Goal: Task Accomplishment & Management: Manage account settings

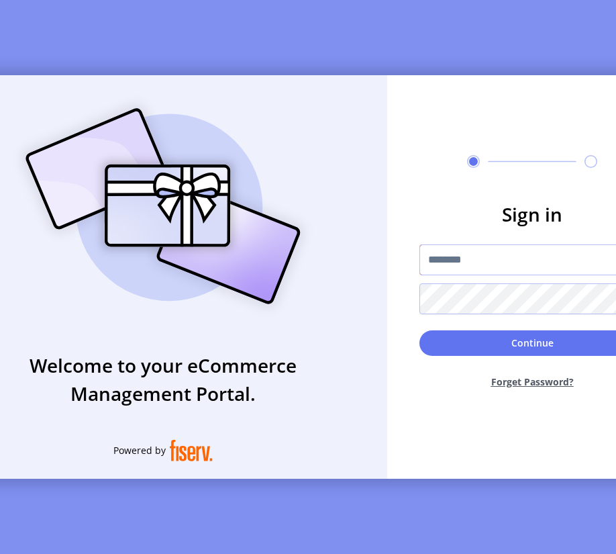
type input "**********"
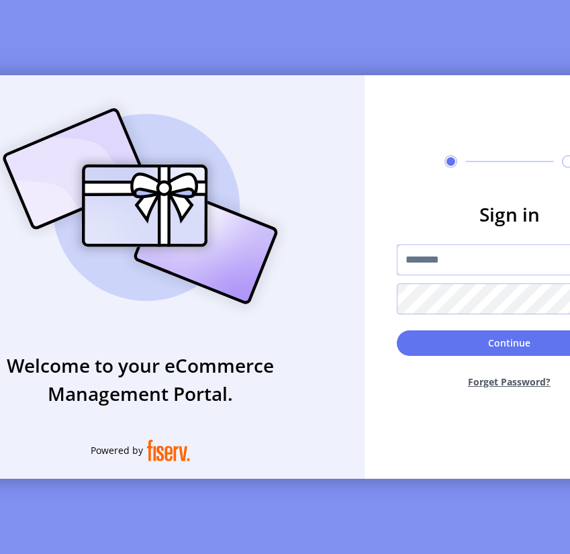
type input "*********"
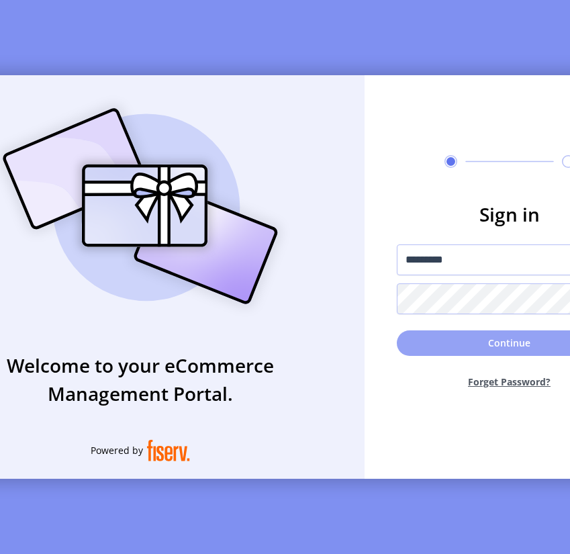
click at [522, 347] on button "Continue" at bounding box center [510, 343] width 226 height 26
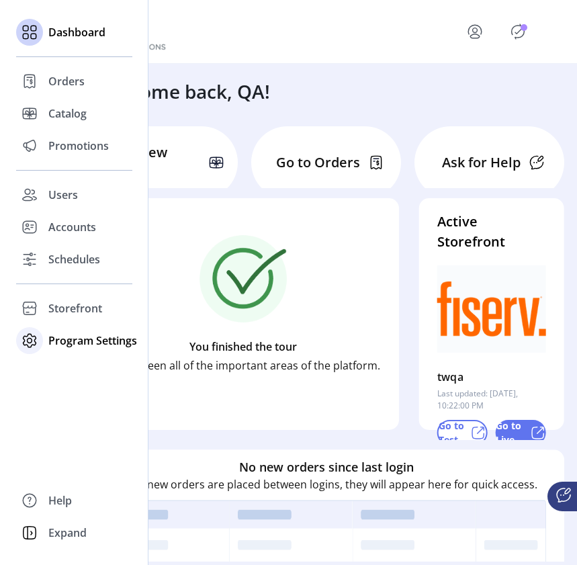
click at [50, 338] on span "Program Settings" at bounding box center [92, 340] width 89 height 16
click at [68, 362] on span "Templates" at bounding box center [74, 367] width 53 height 16
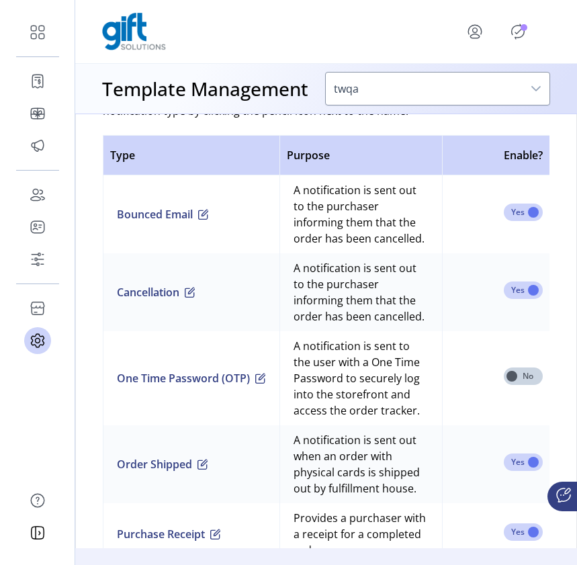
scroll to position [945, 0]
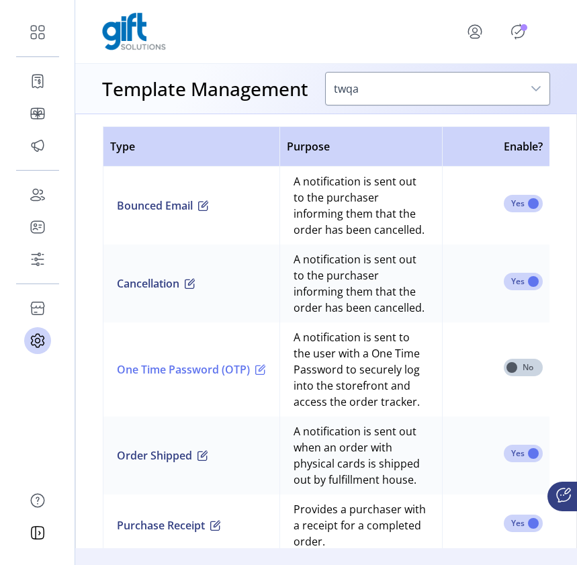
click at [261, 370] on span "button" at bounding box center [260, 369] width 11 height 11
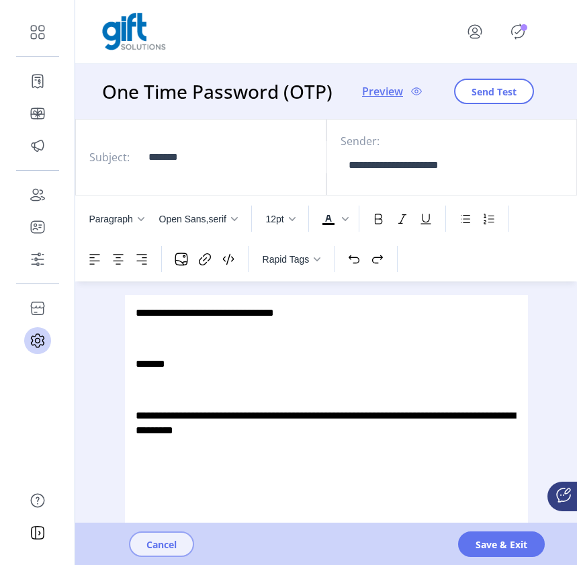
click at [167, 551] on span "Cancel" at bounding box center [161, 544] width 30 height 14
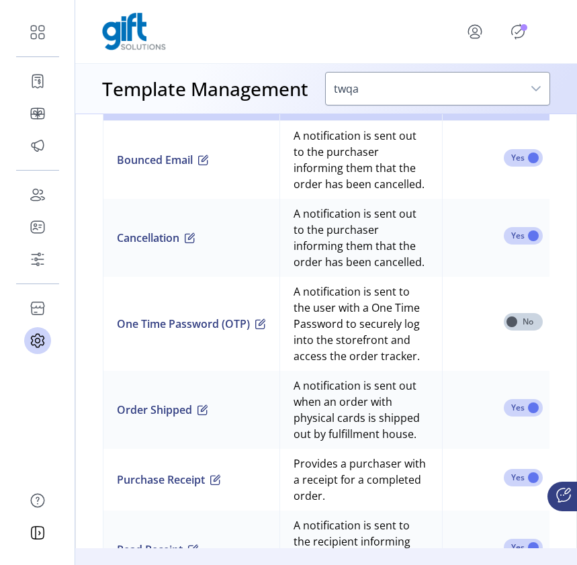
scroll to position [1031, 0]
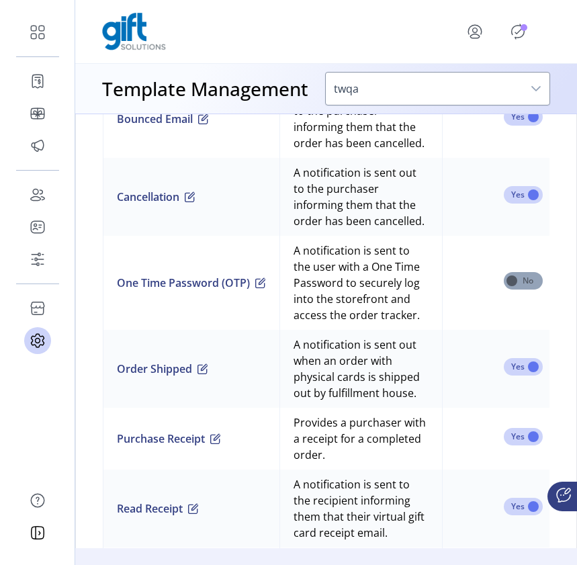
click at [535, 289] on span at bounding box center [523, 280] width 39 height 17
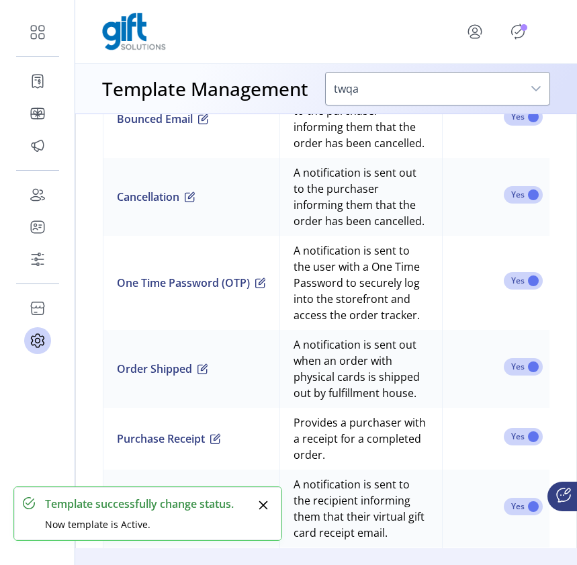
click at [265, 506] on icon "Close" at bounding box center [263, 505] width 9 height 9
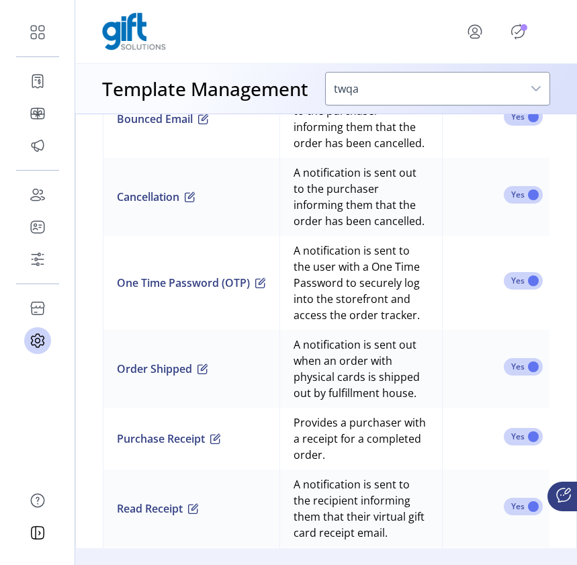
click at [524, 25] on p-badge "Publisher Panel" at bounding box center [523, 27] width 7 height 7
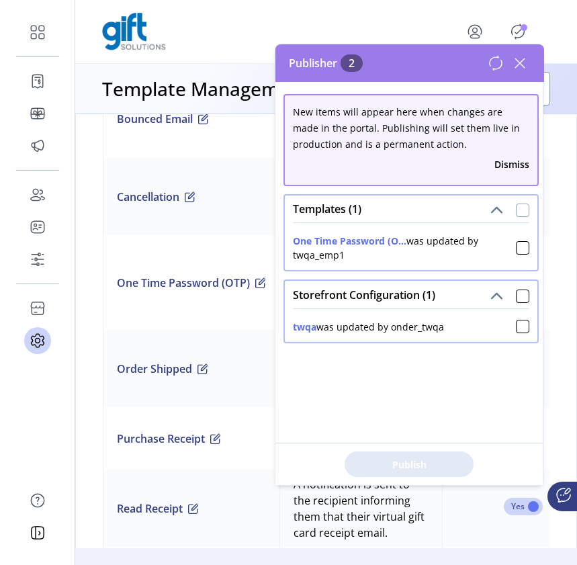
click at [516, 208] on div at bounding box center [522, 209] width 13 height 13
click at [399, 467] on span "Publish 1 Items" at bounding box center [409, 464] width 94 height 14
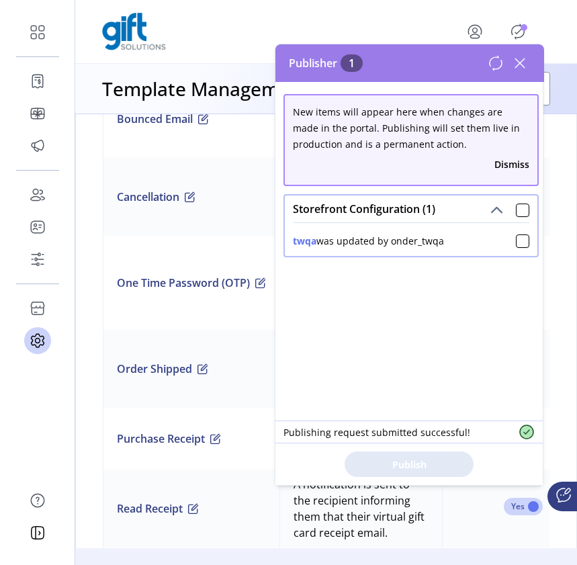
click at [525, 61] on icon at bounding box center [519, 62] width 21 height 21
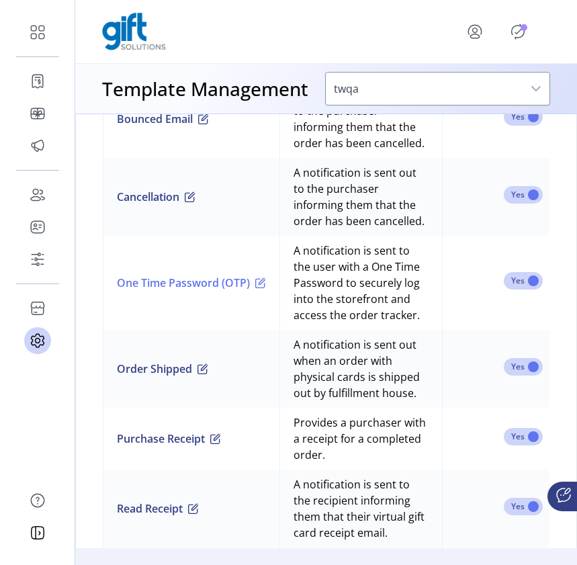
click at [226, 279] on button "One Time Password (OTP)" at bounding box center [191, 283] width 149 height 16
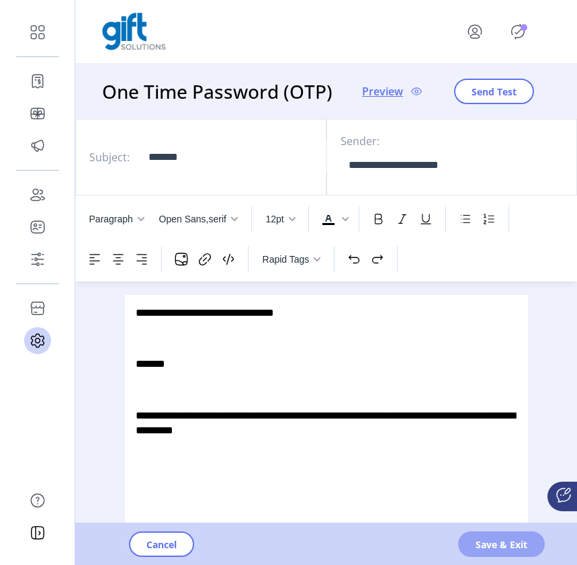
click at [499, 541] on span "Save & Exit" at bounding box center [501, 544] width 52 height 14
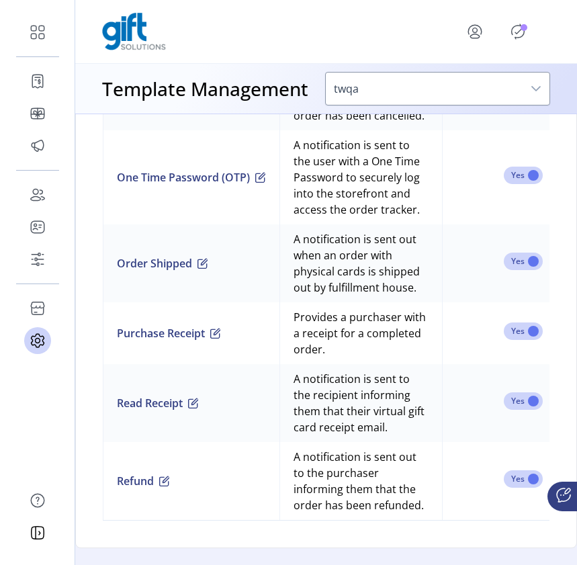
scroll to position [1148, 0]
click at [522, 34] on icon "Publisher Panel" at bounding box center [517, 31] width 21 height 21
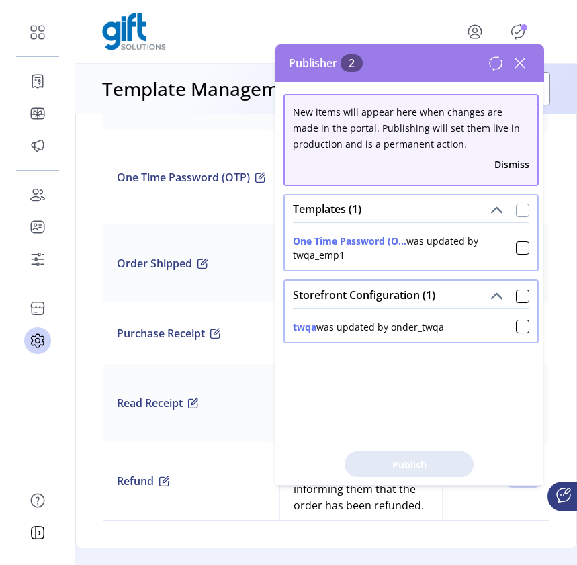
click at [516, 211] on div at bounding box center [522, 209] width 13 height 13
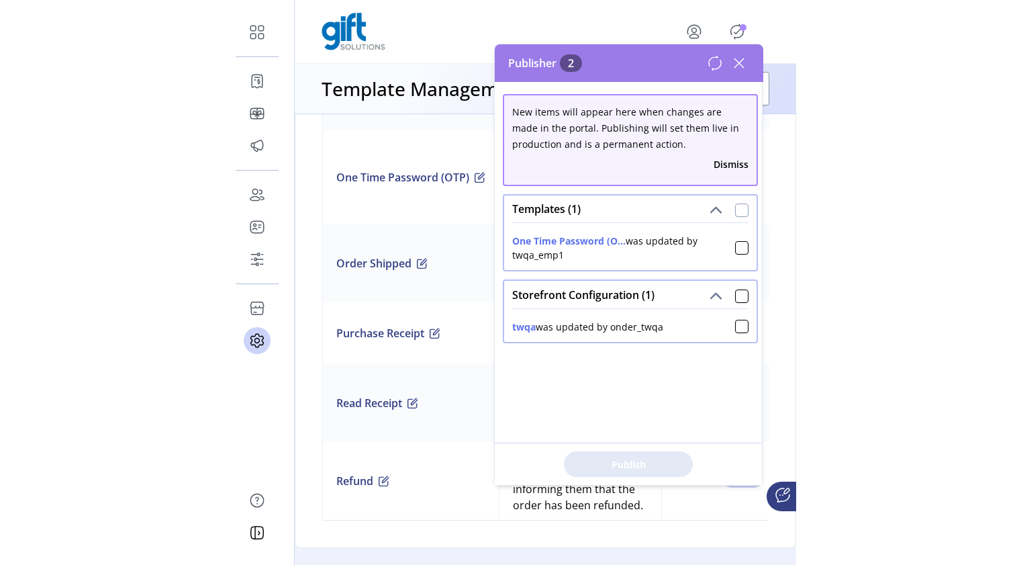
scroll to position [9, 4]
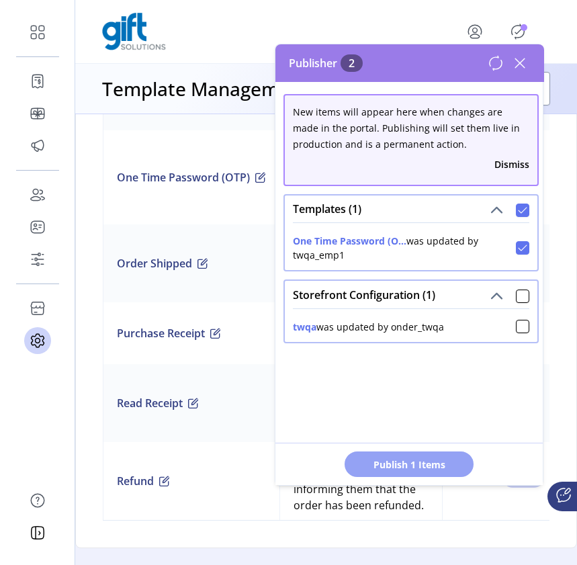
click at [409, 461] on span "Publish 1 Items" at bounding box center [409, 464] width 94 height 14
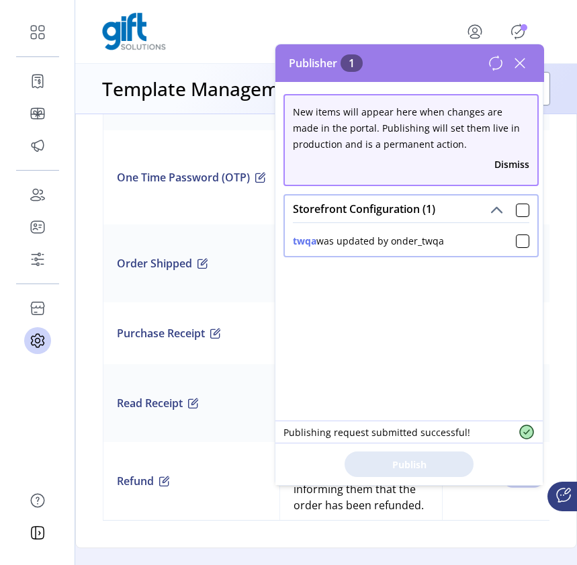
click at [519, 62] on icon at bounding box center [519, 62] width 9 height 9
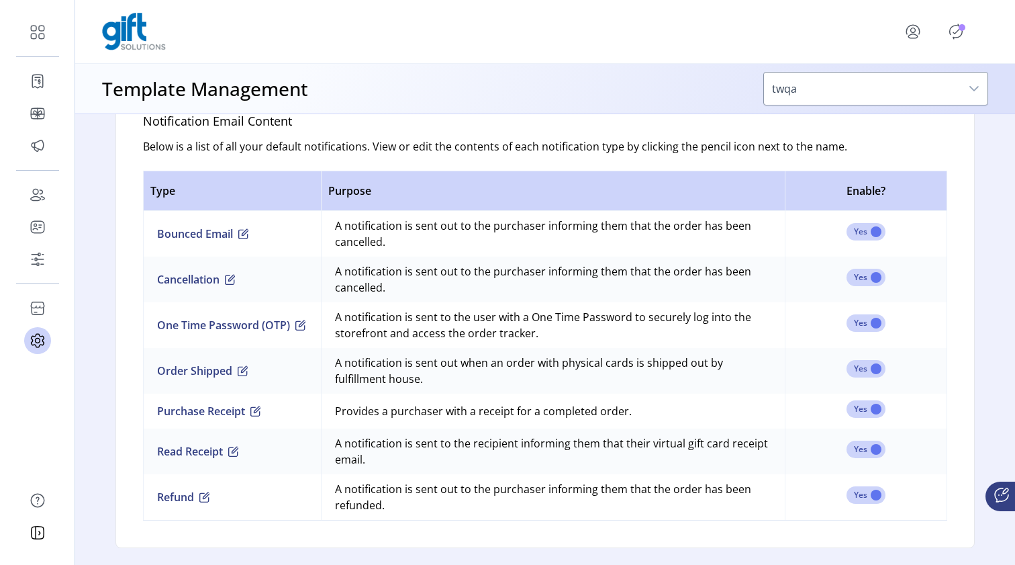
scroll to position [852, 0]
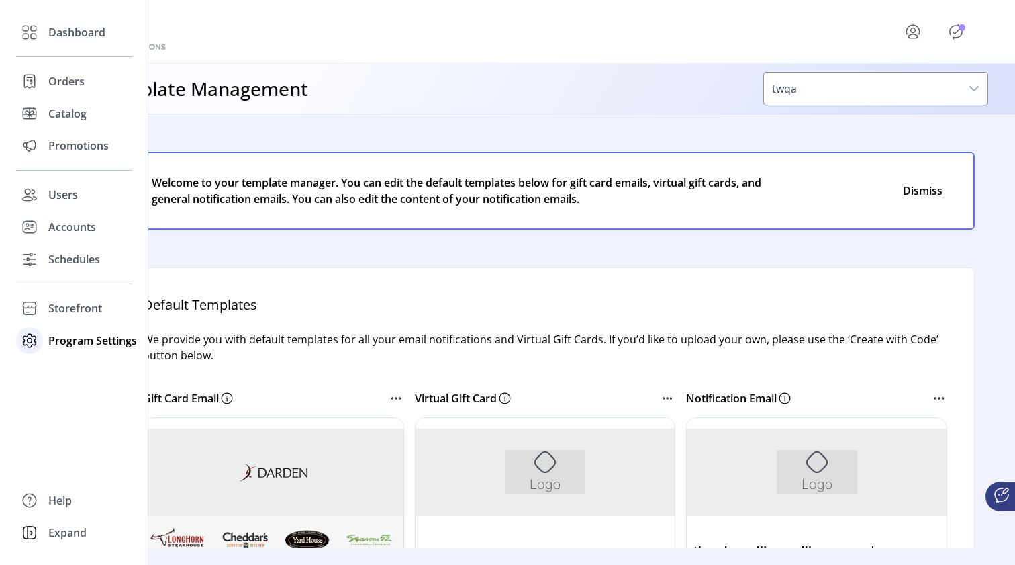
click at [58, 340] on span "Program Settings" at bounding box center [92, 340] width 89 height 16
click at [57, 374] on span "Templates" at bounding box center [74, 367] width 53 height 16
click at [68, 367] on span "Templates" at bounding box center [74, 367] width 53 height 16
click at [87, 367] on span "Templates" at bounding box center [74, 367] width 53 height 16
click at [63, 365] on span "Templates" at bounding box center [74, 367] width 53 height 16
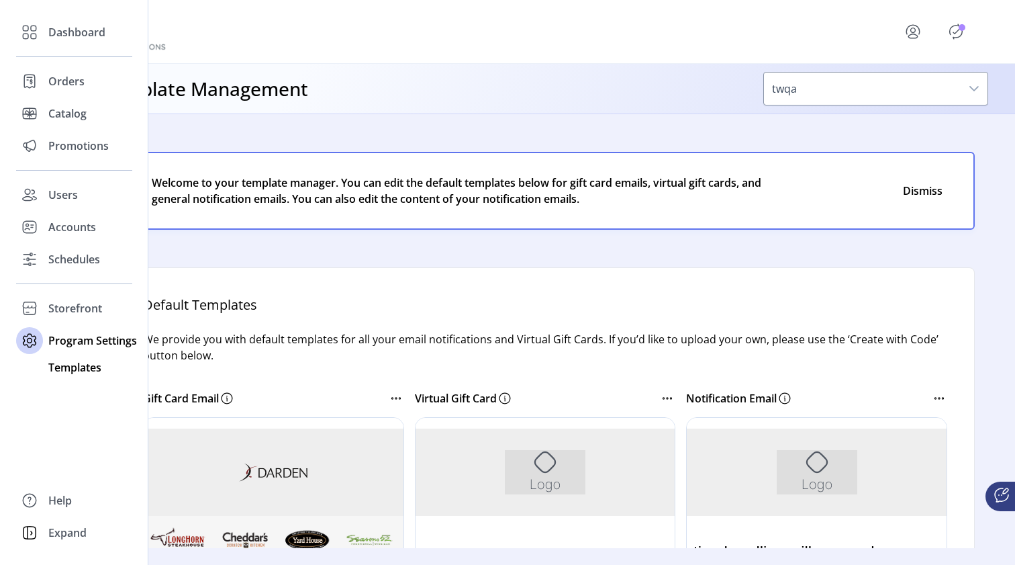
click at [62, 365] on span "Templates" at bounding box center [74, 367] width 53 height 16
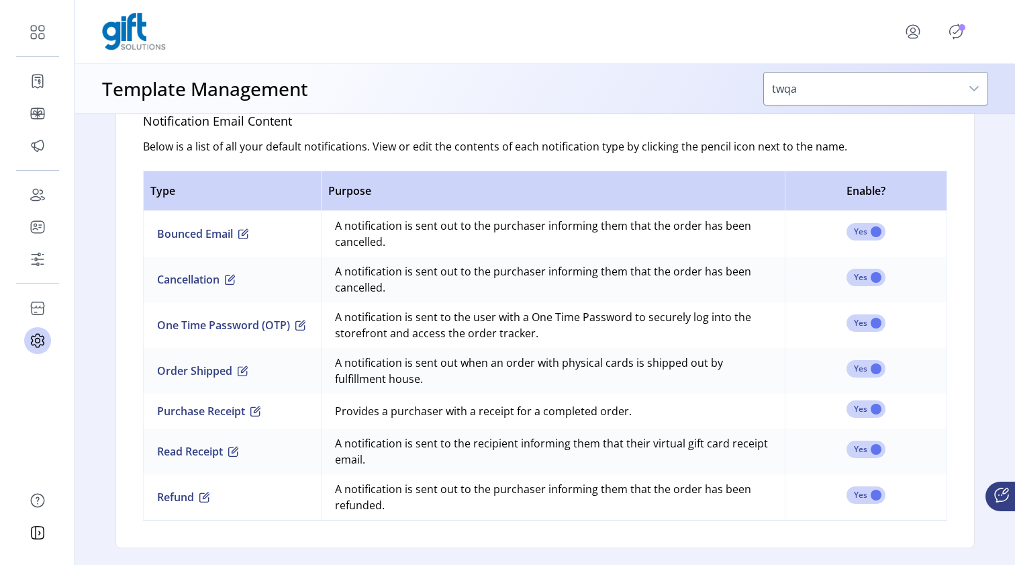
scroll to position [852, 0]
click at [297, 328] on span "button" at bounding box center [300, 325] width 11 height 11
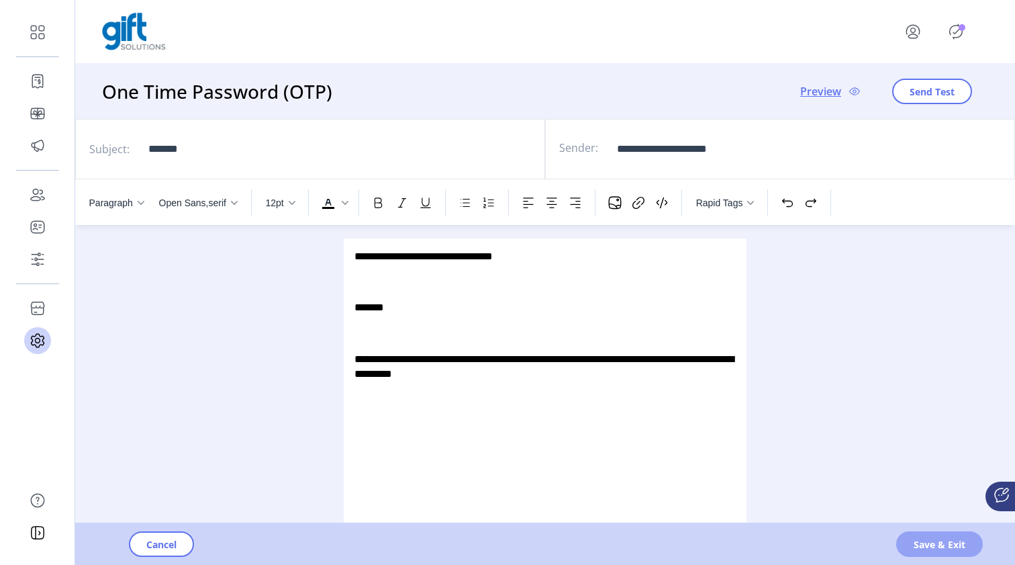
click at [937, 543] on span "Save & Exit" at bounding box center [940, 544] width 52 height 14
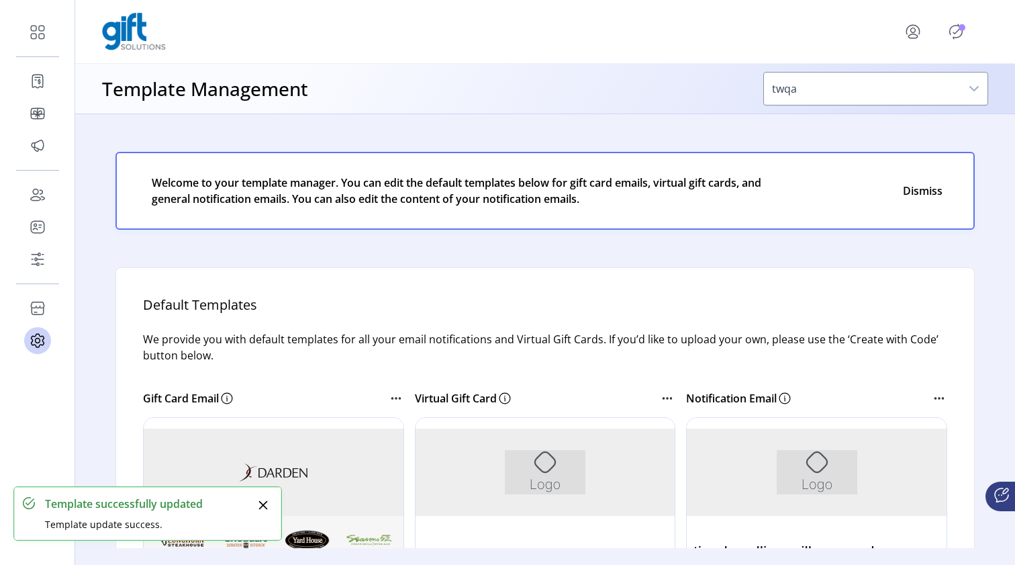
click at [960, 32] on icon "Publisher Panel" at bounding box center [956, 31] width 21 height 21
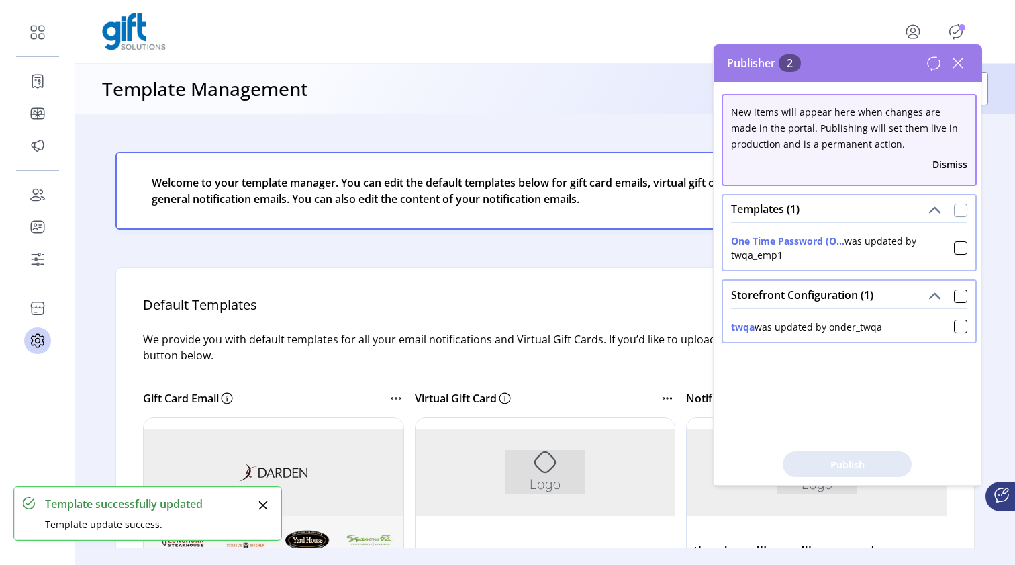
click at [954, 208] on div at bounding box center [960, 209] width 13 height 13
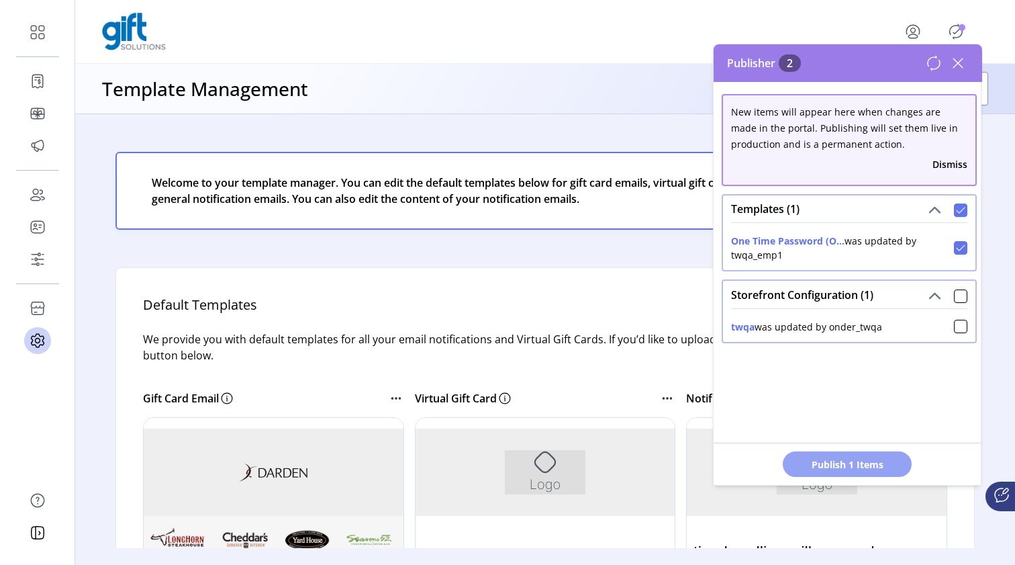
click at [834, 459] on span "Publish 1 Items" at bounding box center [847, 464] width 94 height 14
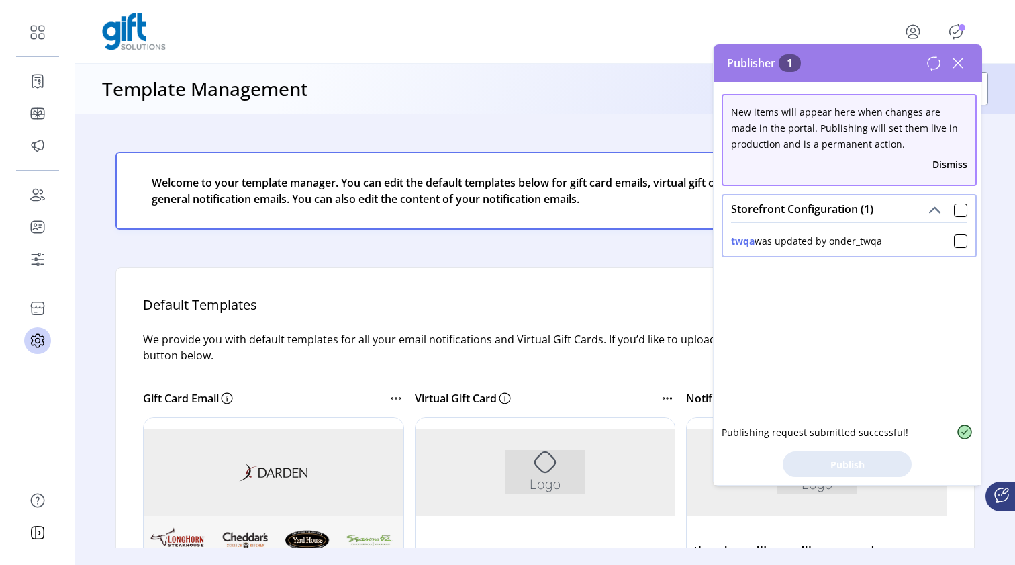
scroll to position [0, 0]
click at [958, 62] on icon at bounding box center [958, 62] width 9 height 9
